Goal: Information Seeking & Learning: Learn about a topic

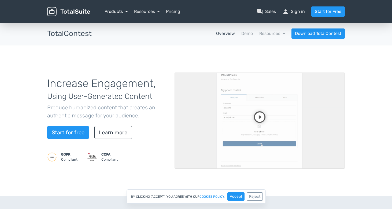
click at [117, 13] on link "Products" at bounding box center [116, 11] width 23 height 5
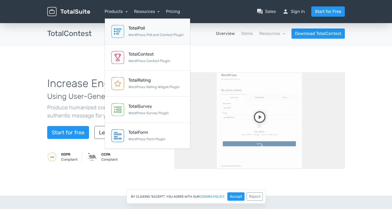
click at [133, 32] on div "TotalPoll WordPress Poll and Contest Plugin" at bounding box center [156, 31] width 55 height 13
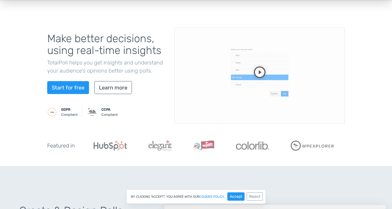
scroll to position [45, 0]
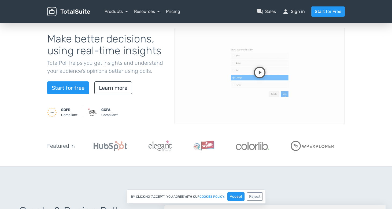
click at [256, 65] on video at bounding box center [260, 76] width 170 height 96
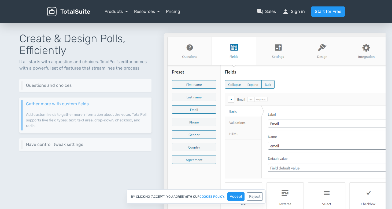
scroll to position [220, 0]
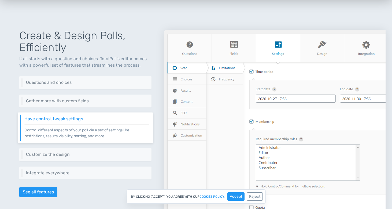
click at [102, 92] on div "Create & Design Polls, Efficiently It all starts with a question and choices. T…" at bounding box center [85, 117] width 158 height 201
click at [106, 82] on h6 "Questions and choices" at bounding box center [86, 82] width 125 height 5
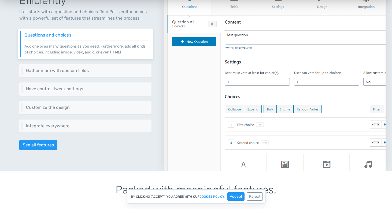
scroll to position [268, 0]
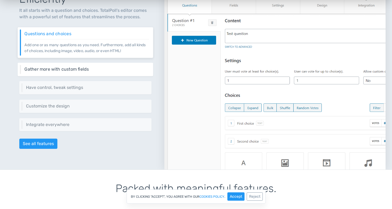
click at [99, 67] on h6 "Gather more with custom fields" at bounding box center [86, 69] width 125 height 5
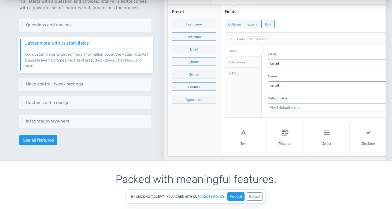
scroll to position [276, 0]
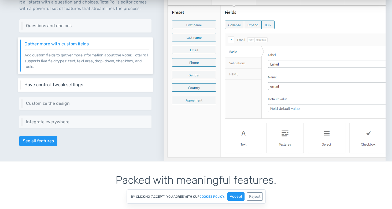
click at [95, 83] on h6 "Have control, tweak settings" at bounding box center [86, 84] width 125 height 5
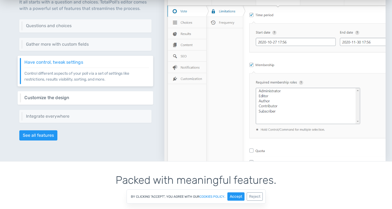
click at [99, 98] on h6 "Customize the design" at bounding box center [86, 97] width 125 height 5
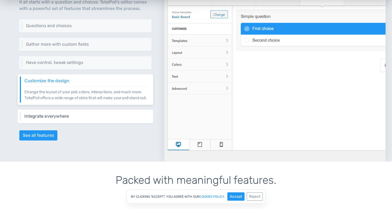
click at [96, 118] on h6 "Integrate everywhere" at bounding box center [86, 116] width 125 height 5
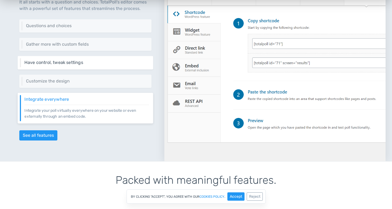
click at [94, 65] on div "Have control, tweak settings Control different aspects of your poll via a set o…" at bounding box center [86, 62] width 136 height 13
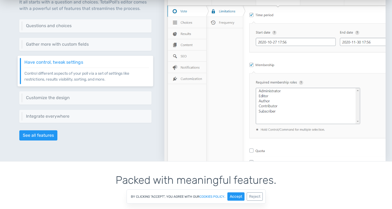
click at [94, 53] on div "Create & Design Polls, Efficiently It all starts with a question and choices. T…" at bounding box center [85, 60] width 158 height 201
click at [95, 45] on h6 "Gather more with custom fields" at bounding box center [86, 44] width 125 height 5
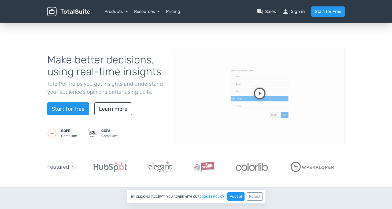
scroll to position [0, 0]
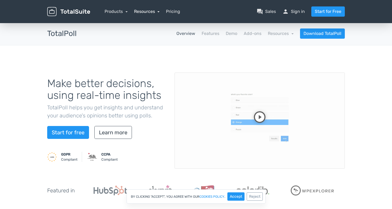
click at [146, 12] on link "Resources" at bounding box center [147, 11] width 26 height 5
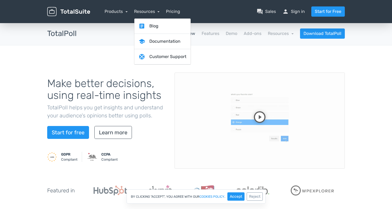
click at [151, 88] on h1 "Make better decisions, using real-time insights" at bounding box center [106, 90] width 119 height 24
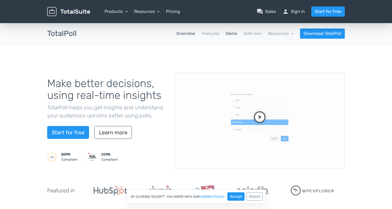
click at [237, 31] on link "Demo" at bounding box center [232, 33] width 12 height 6
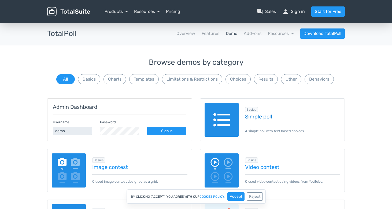
click at [257, 117] on link "Simple poll" at bounding box center [293, 117] width 96 height 6
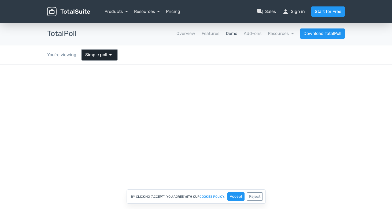
click at [103, 53] on span "Simple poll" at bounding box center [96, 55] width 22 height 6
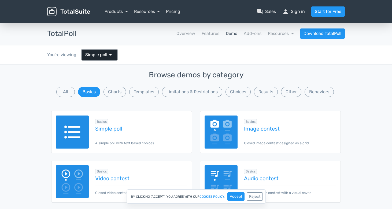
click at [103, 53] on span "Simple poll" at bounding box center [96, 55] width 22 height 6
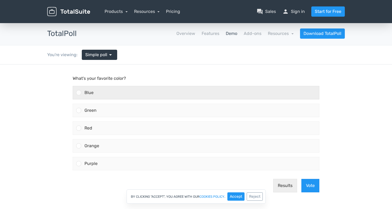
click at [109, 89] on div "Blue" at bounding box center [200, 92] width 238 height 13
click at [79, 93] on input "Blue" at bounding box center [79, 93] width 0 height 0
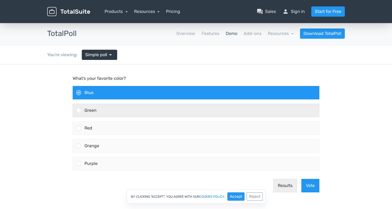
click at [109, 105] on div "Green" at bounding box center [200, 110] width 238 height 13
click at [79, 110] on input "Green" at bounding box center [79, 110] width 0 height 0
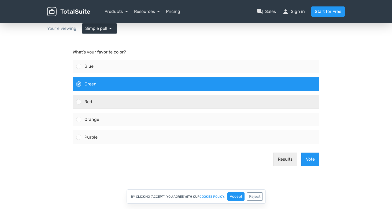
scroll to position [29, 0]
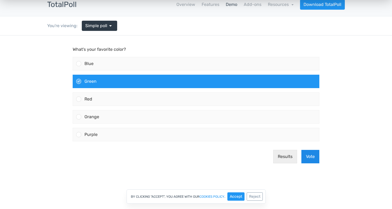
click at [315, 156] on button "Vote" at bounding box center [311, 156] width 18 height 13
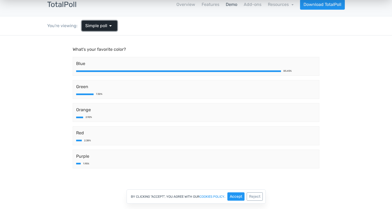
click at [114, 28] on link "Simple poll arrow_drop_down" at bounding box center [99, 26] width 35 height 10
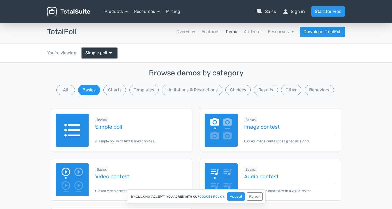
scroll to position [0, 0]
